Goal: Check status: Check status

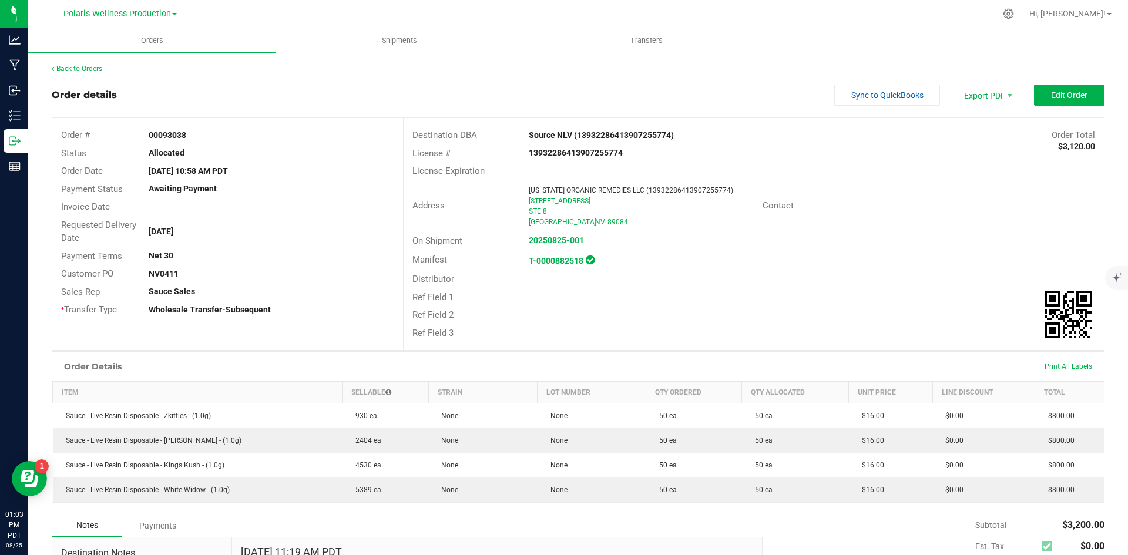
click at [87, 63] on div "Back to Orders Order details Sync to QuickBooks Export PDF Edit Order Order # 0…" at bounding box center [578, 488] width 1100 height 872
click at [86, 70] on link "Back to Orders" at bounding box center [77, 69] width 51 height 8
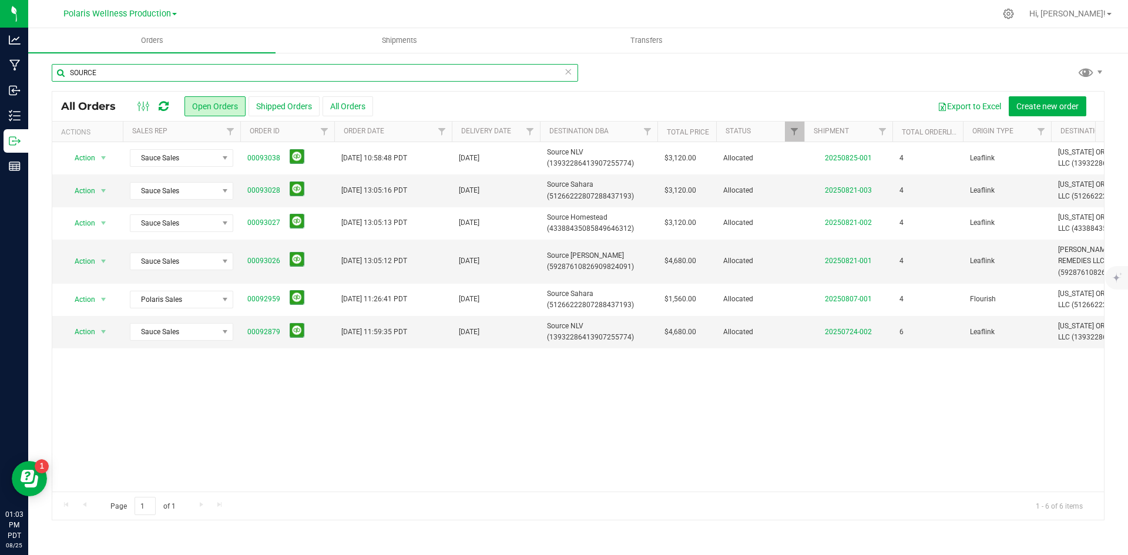
drag, startPoint x: 120, startPoint y: 75, endPoint x: 69, endPoint y: 74, distance: 50.5
click at [69, 74] on input "SOURCE" at bounding box center [315, 73] width 526 height 18
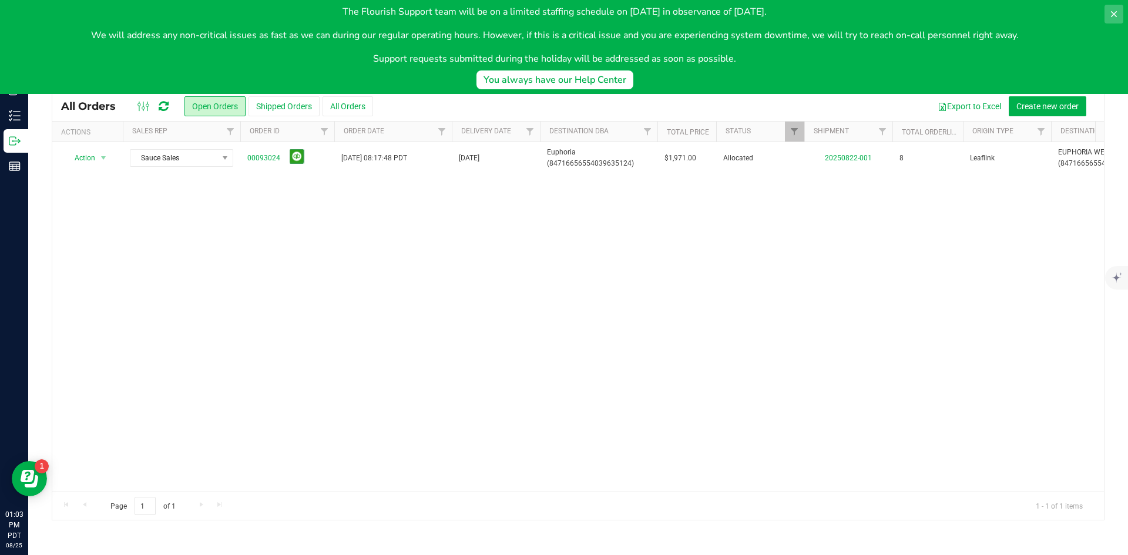
type input "euphoria"
click at [1114, 8] on button at bounding box center [1113, 14] width 19 height 19
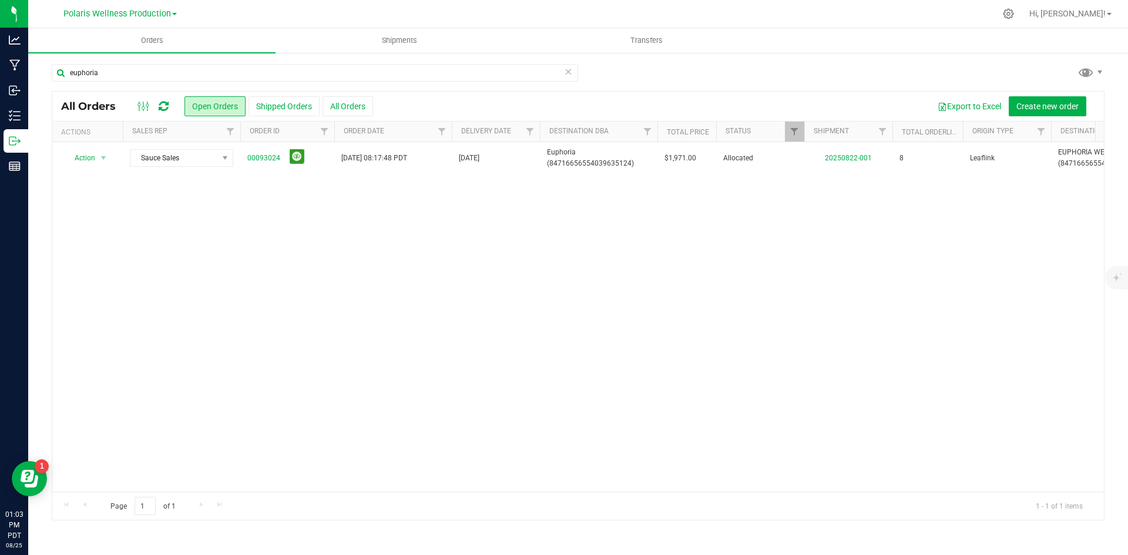
click at [530, 308] on div "Action Action Cancel order Clone order Edit order Mark as fully paid Order audi…" at bounding box center [577, 316] width 1051 height 349
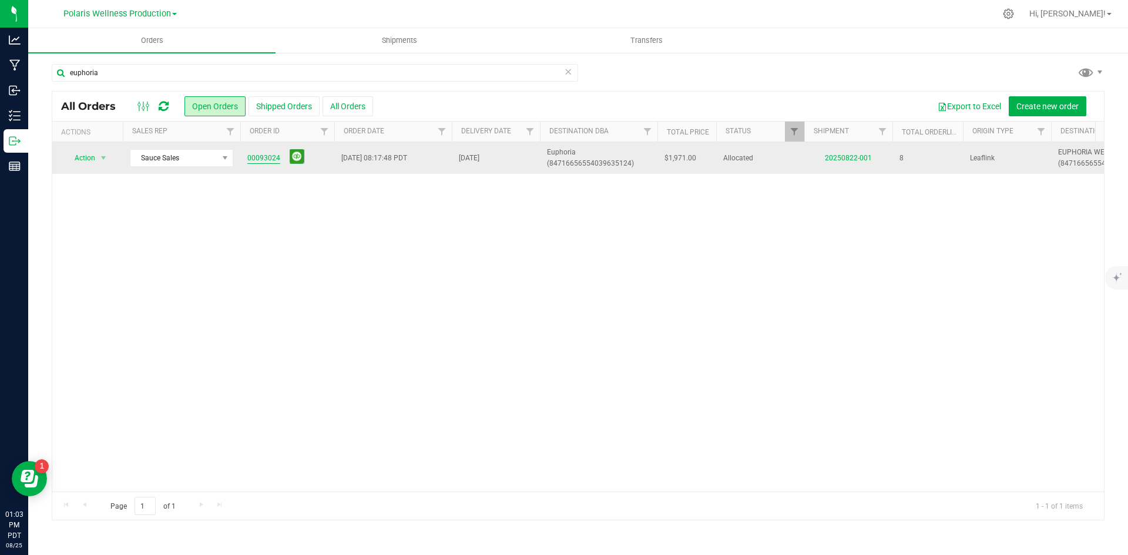
click at [268, 160] on link "00093024" at bounding box center [263, 158] width 33 height 11
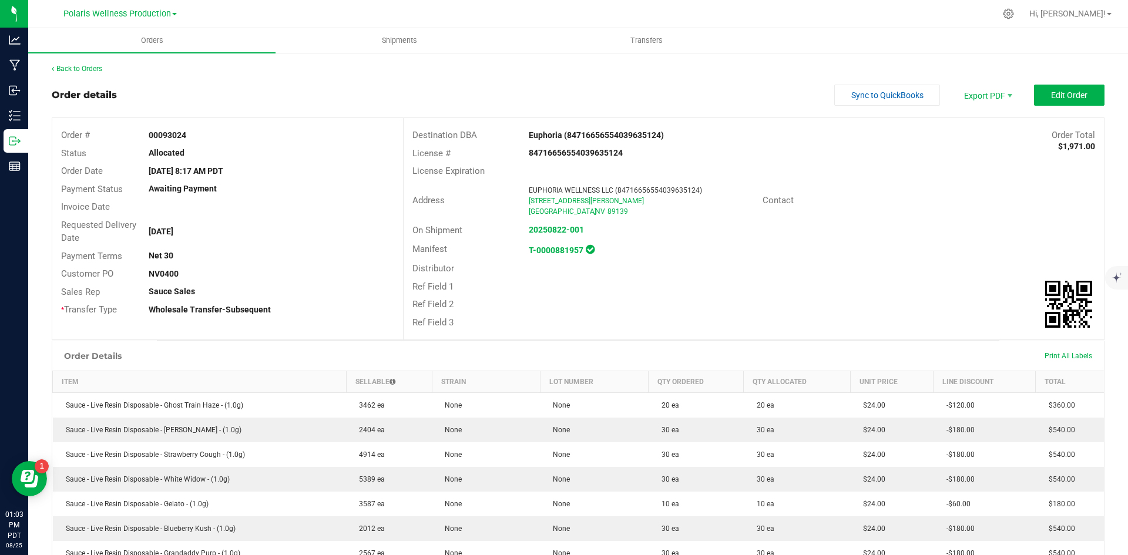
click at [785, 69] on div "Back to Orders" at bounding box center [578, 68] width 1053 height 11
click at [1063, 97] on span "Edit Order" at bounding box center [1069, 94] width 36 height 9
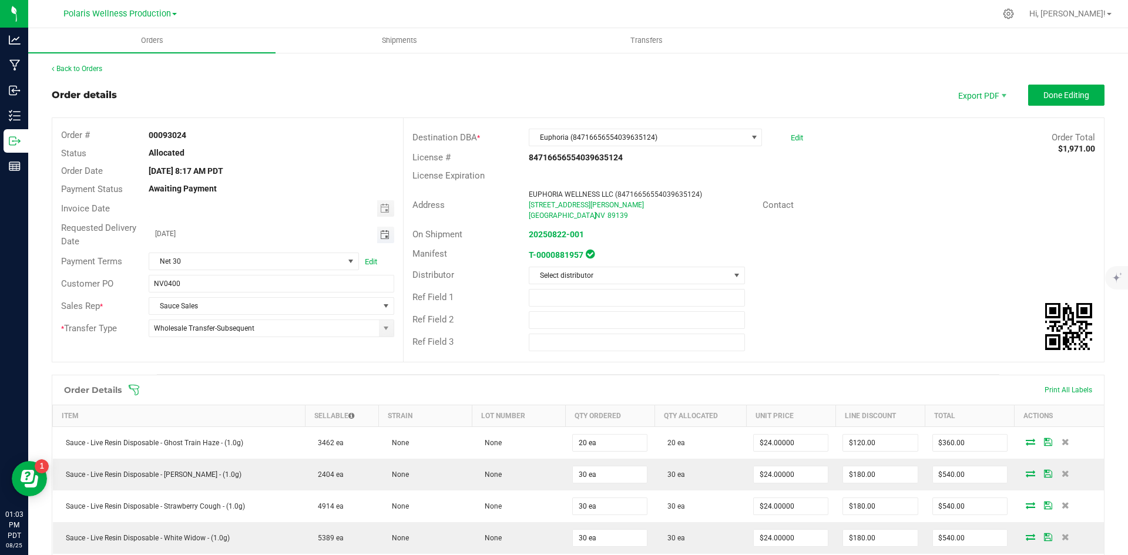
click at [386, 238] on span "Toggle calendar" at bounding box center [384, 234] width 9 height 9
click at [237, 367] on span "26" at bounding box center [235, 369] width 17 height 18
type input "[DATE]"
drag, startPoint x: 792, startPoint y: 79, endPoint x: 1034, endPoint y: 83, distance: 242.6
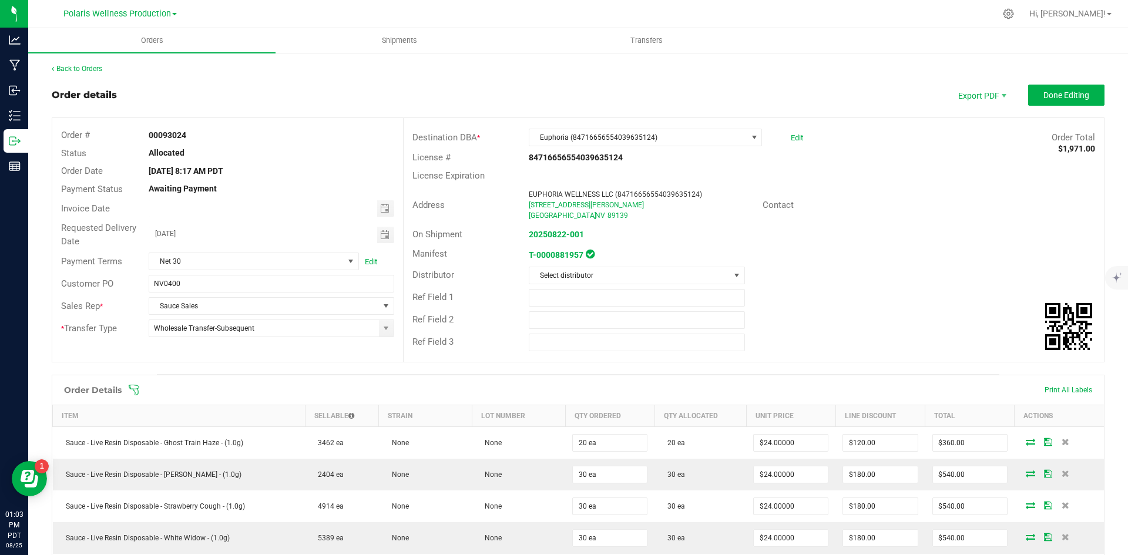
click at [1059, 89] on button "Done Editing" at bounding box center [1066, 95] width 76 height 21
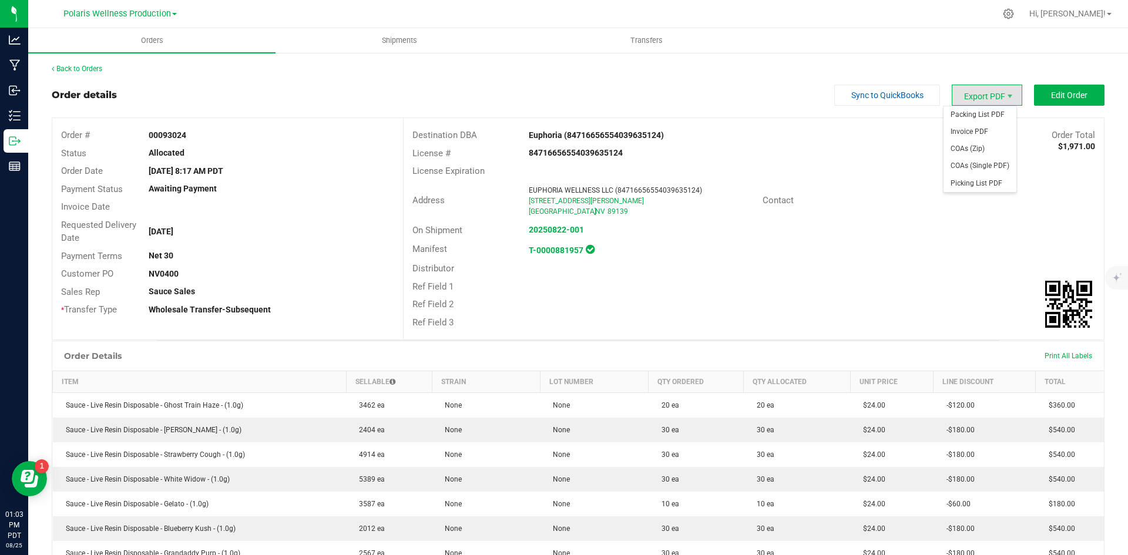
click at [966, 92] on span "Export PDF" at bounding box center [987, 95] width 70 height 21
click at [969, 132] on span "Invoice PDF" at bounding box center [979, 131] width 73 height 17
click at [83, 66] on link "Back to Orders" at bounding box center [77, 69] width 51 height 8
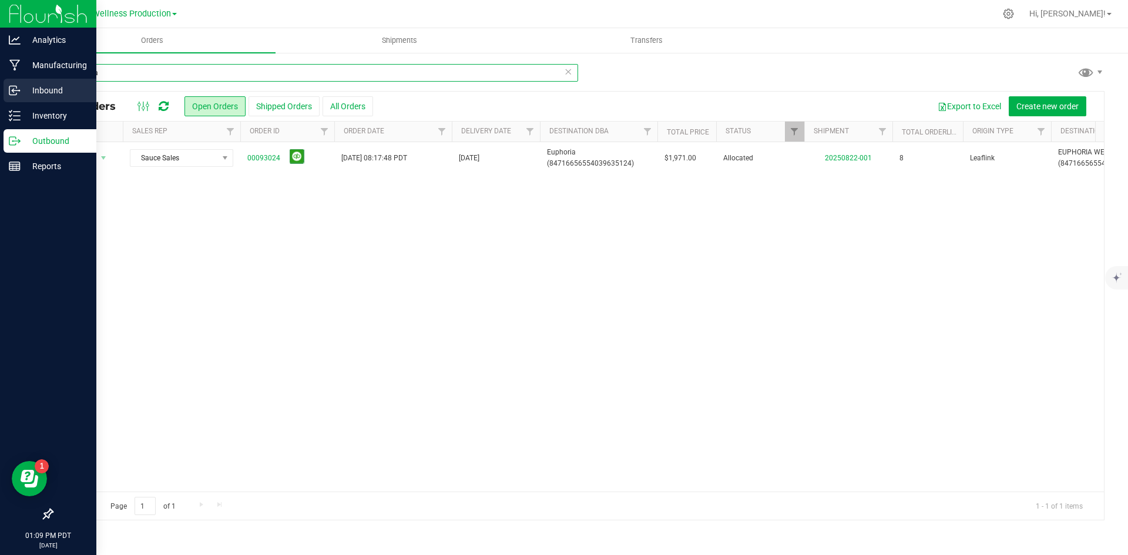
drag, startPoint x: 275, startPoint y: 78, endPoint x: 0, endPoint y: 99, distance: 276.2
click at [0, 99] on div "Analytics Manufacturing Inbound Inventory Outbound Reports 01:09 PM PDT [DATE] …" at bounding box center [564, 277] width 1128 height 555
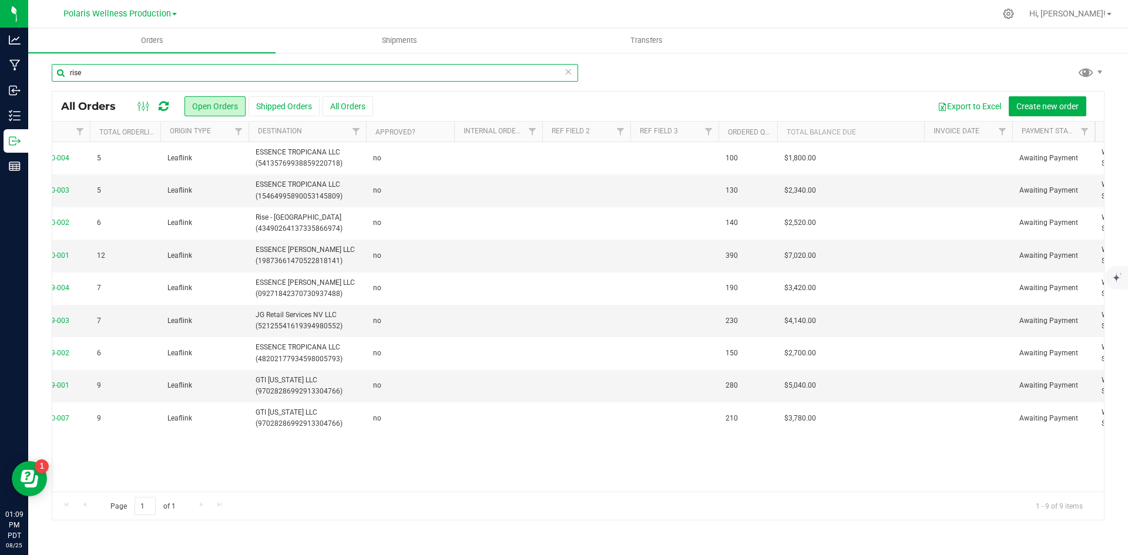
scroll to position [0, 1224]
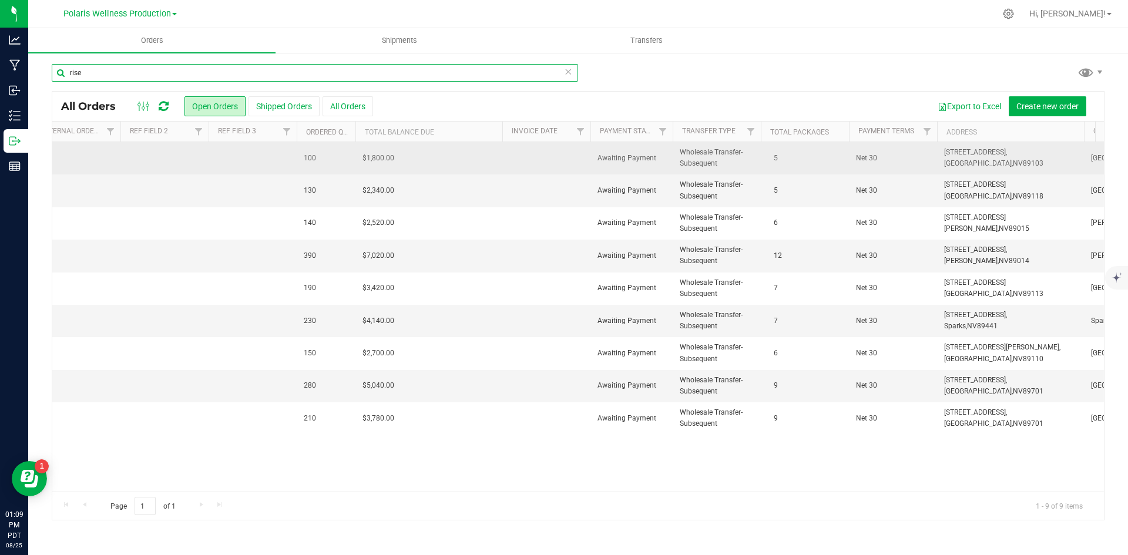
type input "rise"
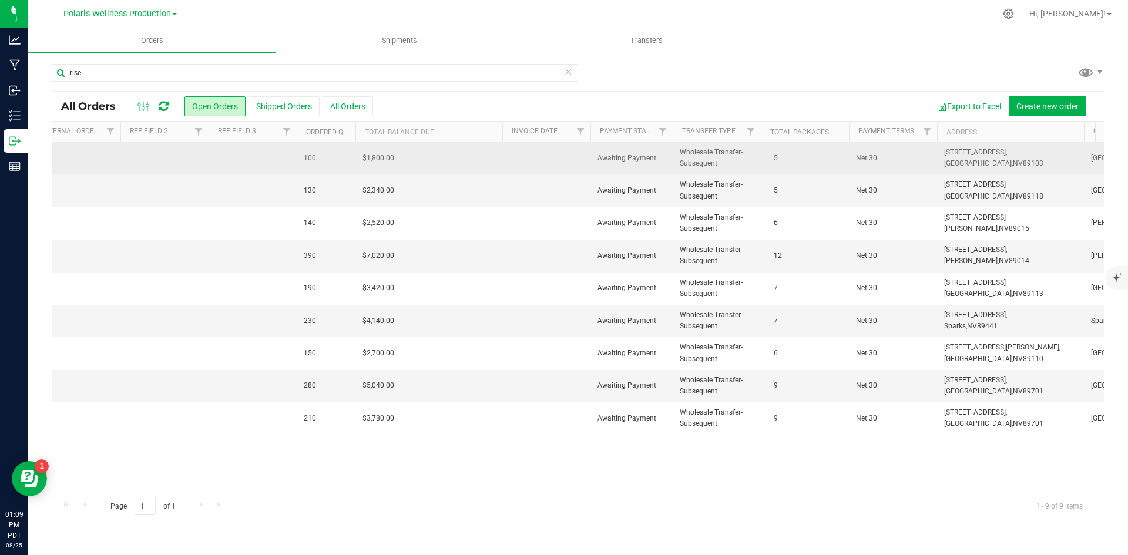
drag, startPoint x: 418, startPoint y: 161, endPoint x: 338, endPoint y: 163, distance: 79.3
click at [338, 163] on tr "Action Action Cancel order Clone order Edit order Mark as fully paid Order audi…" at bounding box center [108, 158] width 2561 height 32
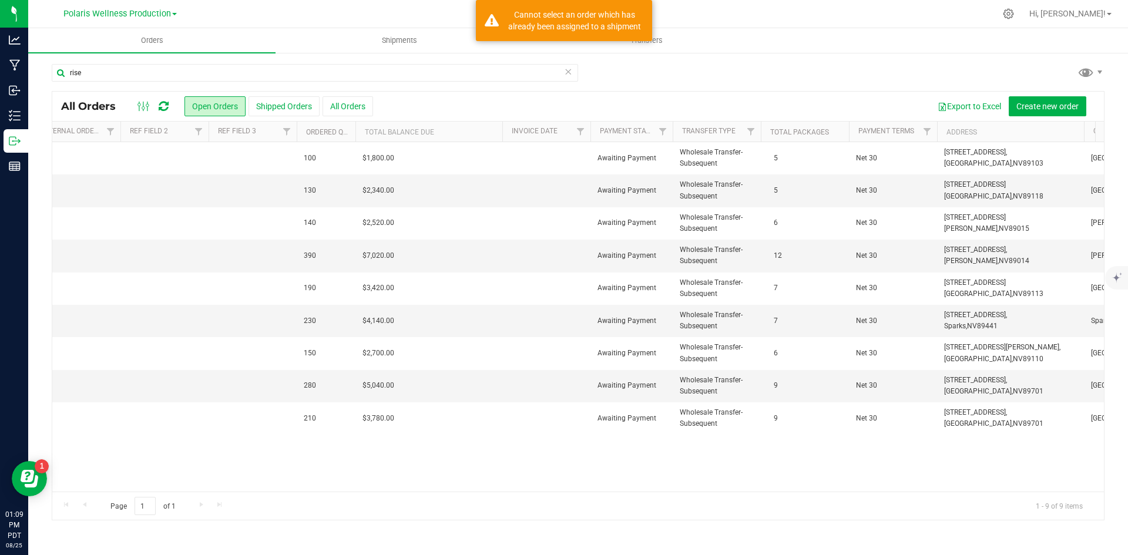
copy tr "$1,800.00"
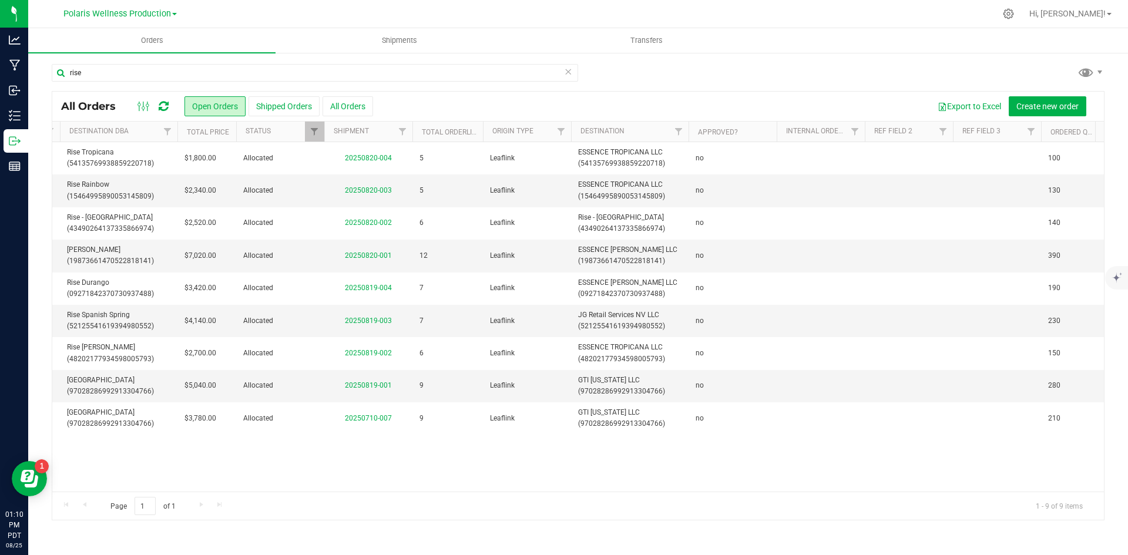
scroll to position [0, 0]
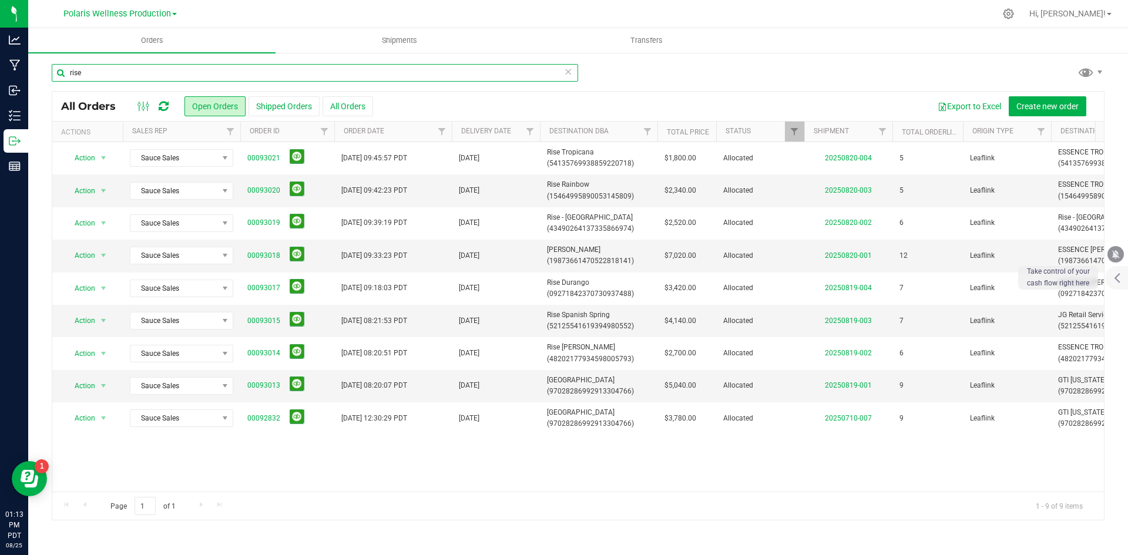
drag, startPoint x: 107, startPoint y: 76, endPoint x: 29, endPoint y: 85, distance: 78.0
click at [29, 85] on div "rise All Orders Open Orders Shipped Orders All Orders Export to Excel Create ne…" at bounding box center [578, 292] width 1100 height 480
type input "cookies"
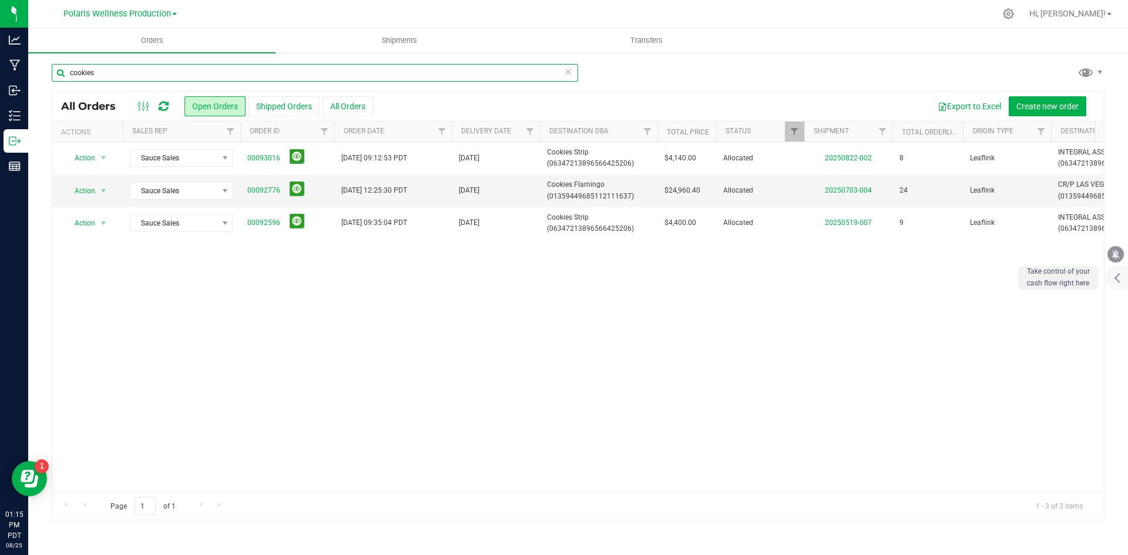
drag, startPoint x: 104, startPoint y: 73, endPoint x: 53, endPoint y: 83, distance: 52.1
click at [53, 83] on div "cookies" at bounding box center [315, 77] width 526 height 27
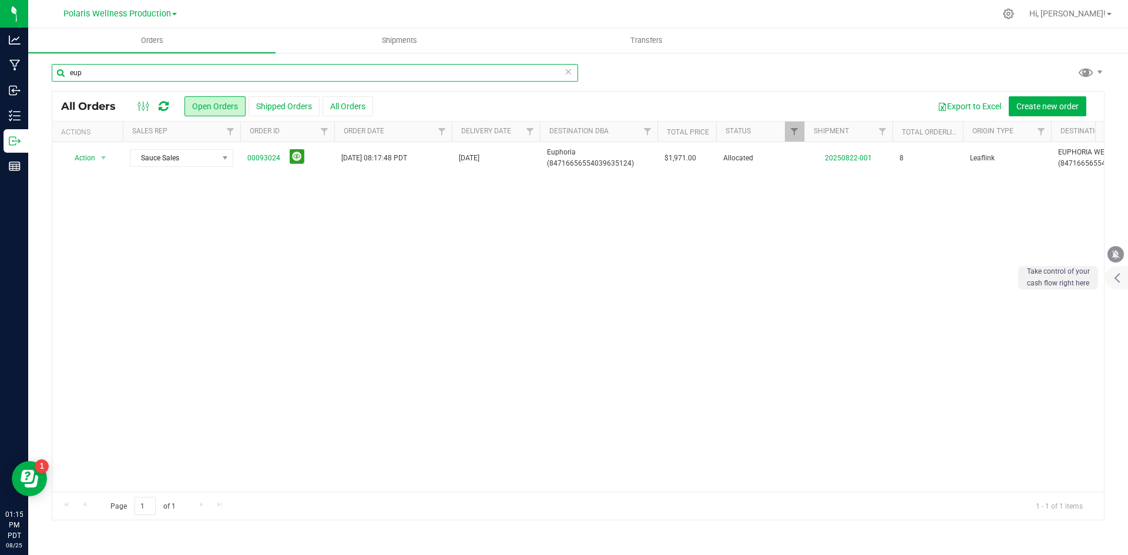
type input "eup"
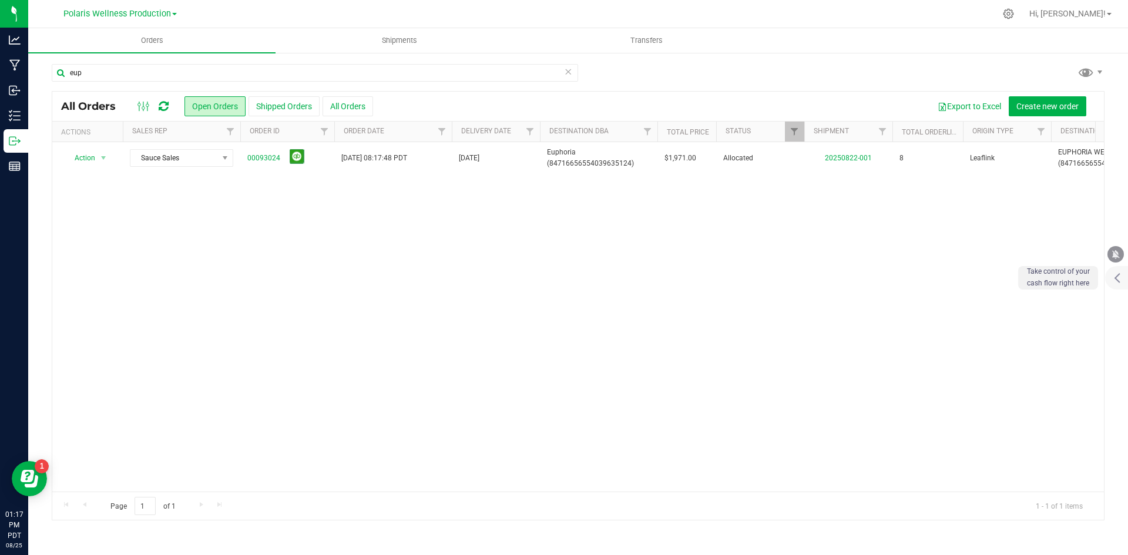
click at [1127, 59] on div "eup All Orders Open Orders Shipped Orders All Orders Export to Excel Create new…" at bounding box center [578, 292] width 1100 height 480
